Goal: Task Accomplishment & Management: Complete application form

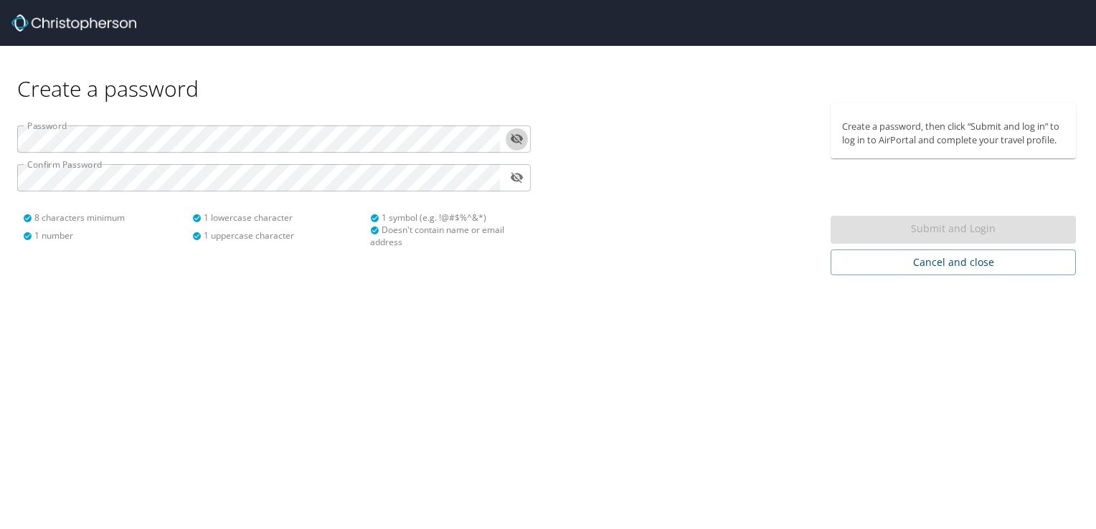
click at [518, 139] on icon "toggle password visibility" at bounding box center [517, 139] width 14 height 14
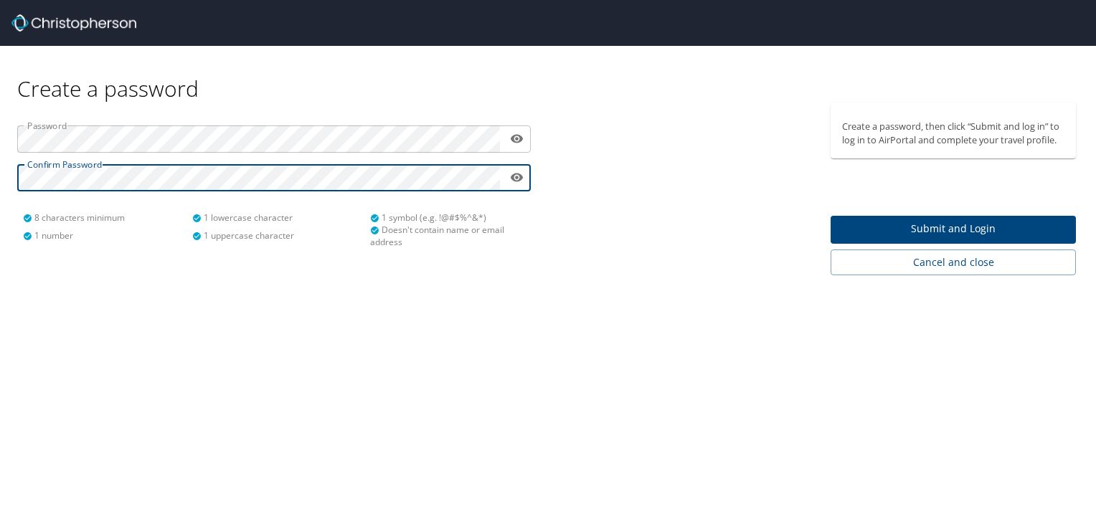
click at [749, 365] on div "Create a password Password ​ Confirm Password ​ 8 characters minimum 1 number 1…" at bounding box center [548, 264] width 1096 height 529
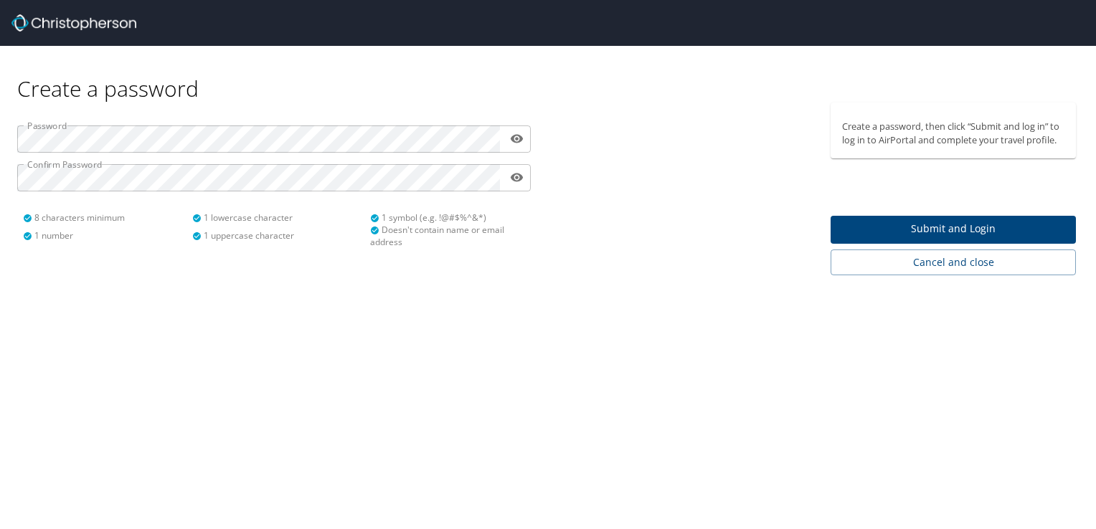
click at [913, 229] on span "Submit and Login" at bounding box center [953, 229] width 222 height 18
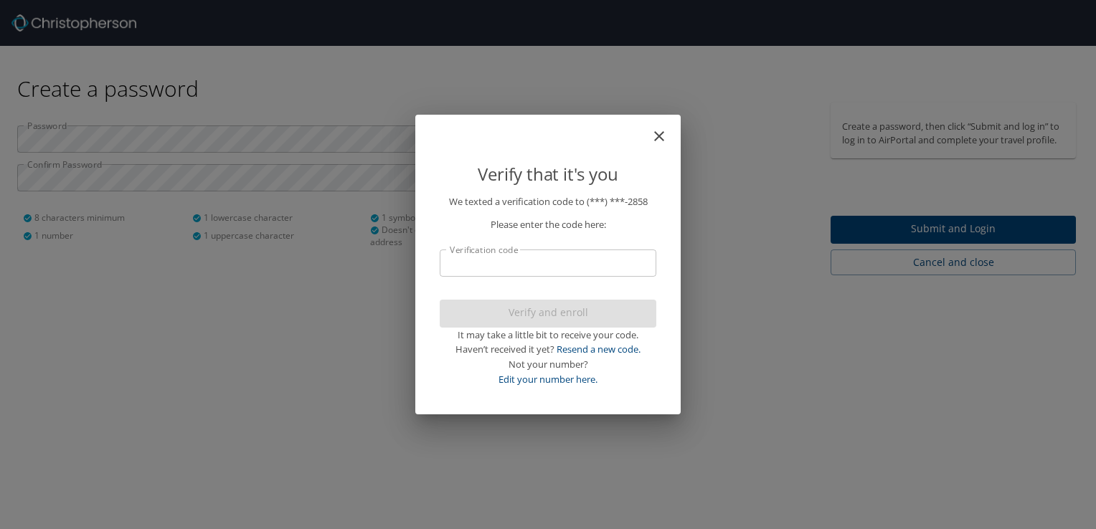
click at [615, 264] on input "Verification code" at bounding box center [548, 263] width 217 height 27
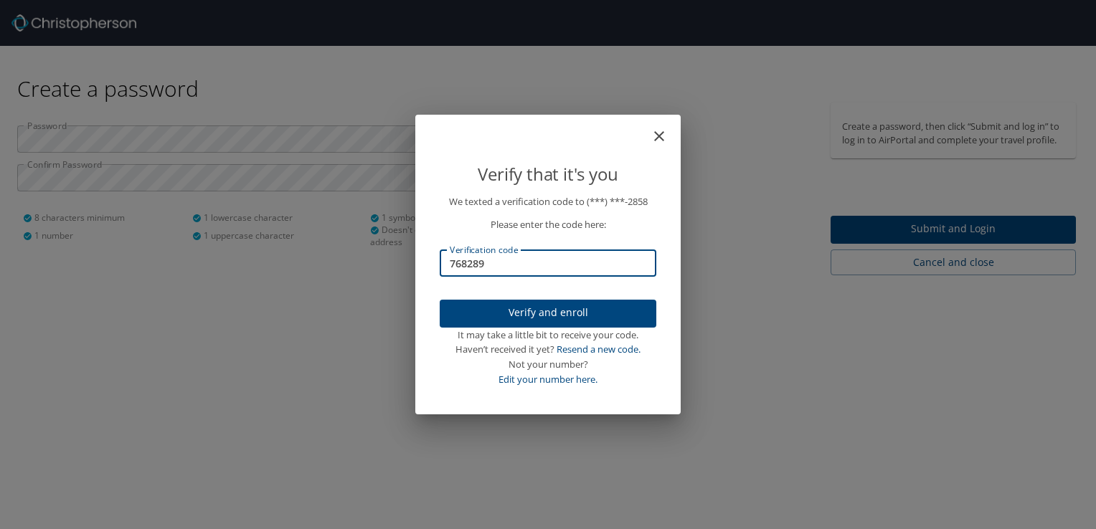
type input "768289"
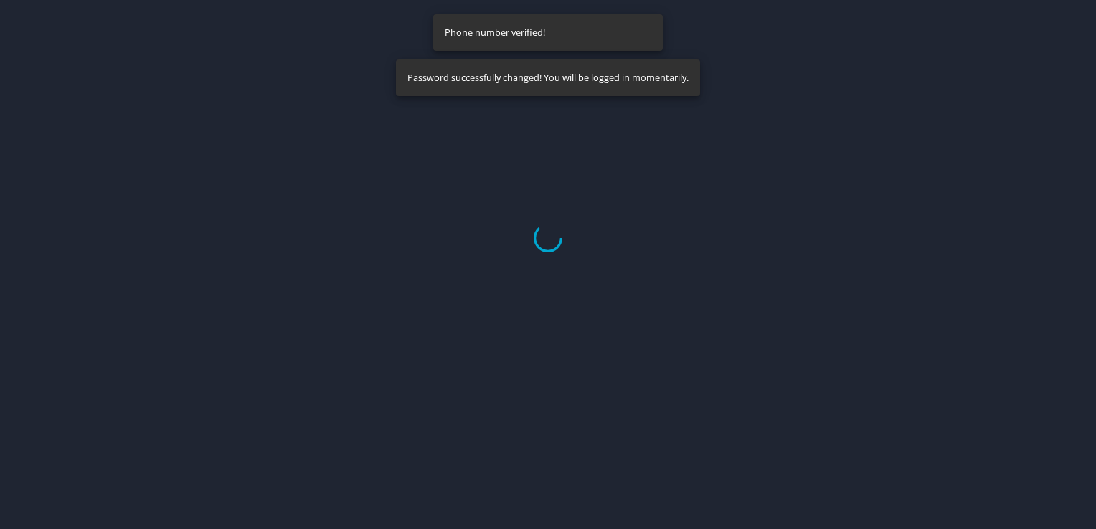
select select "US"
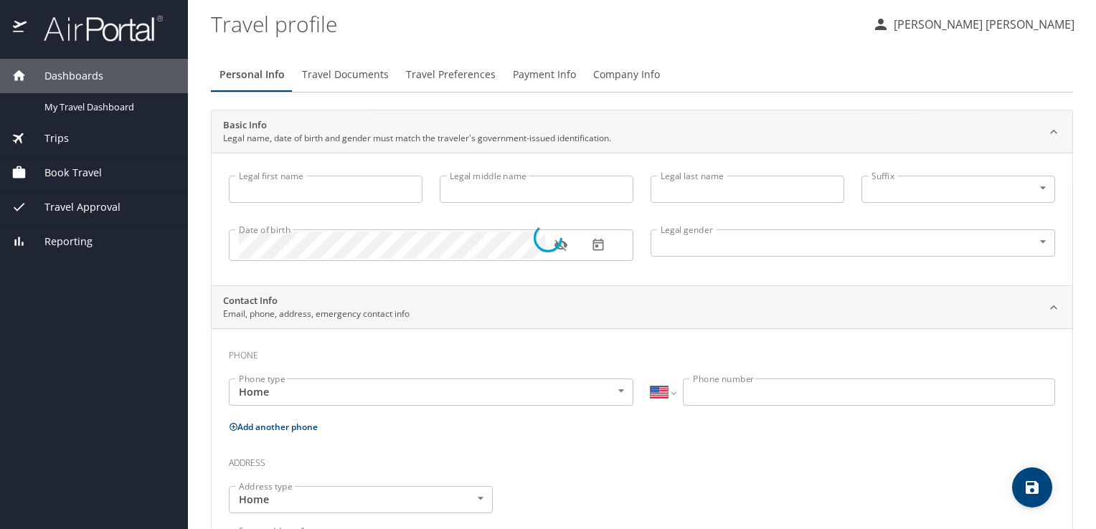
type input "[PERSON_NAME]"
type input "[DEMOGRAPHIC_DATA]"
select select "US"
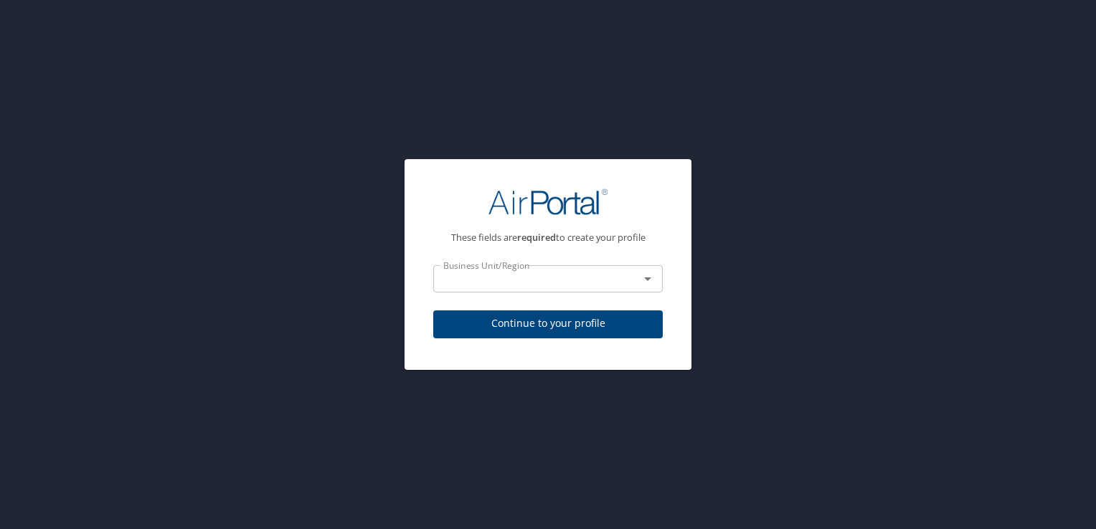
click at [619, 285] on div at bounding box center [637, 279] width 37 height 20
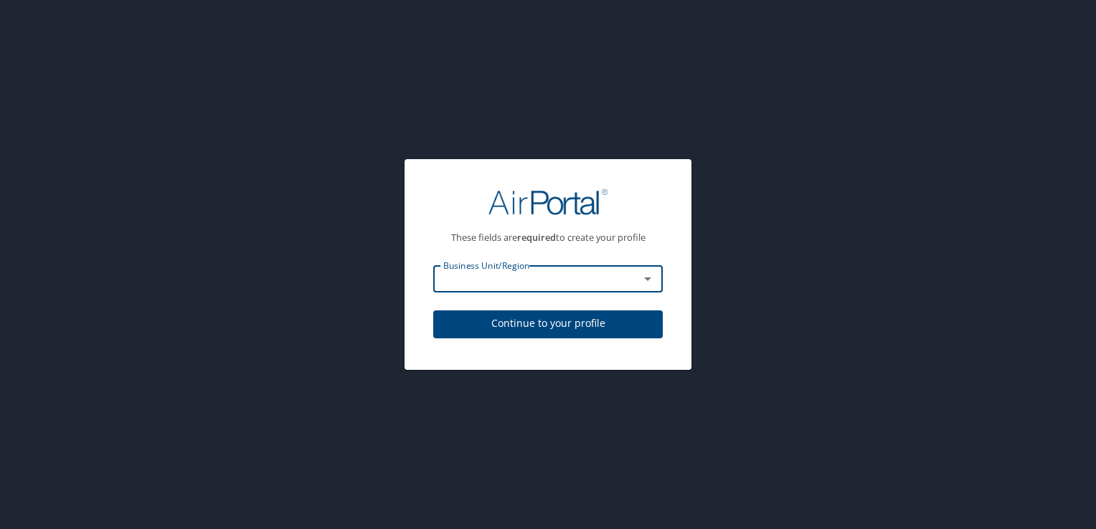
click at [639, 280] on icon "Open" at bounding box center [647, 278] width 17 height 17
